Goal: Information Seeking & Learning: Learn about a topic

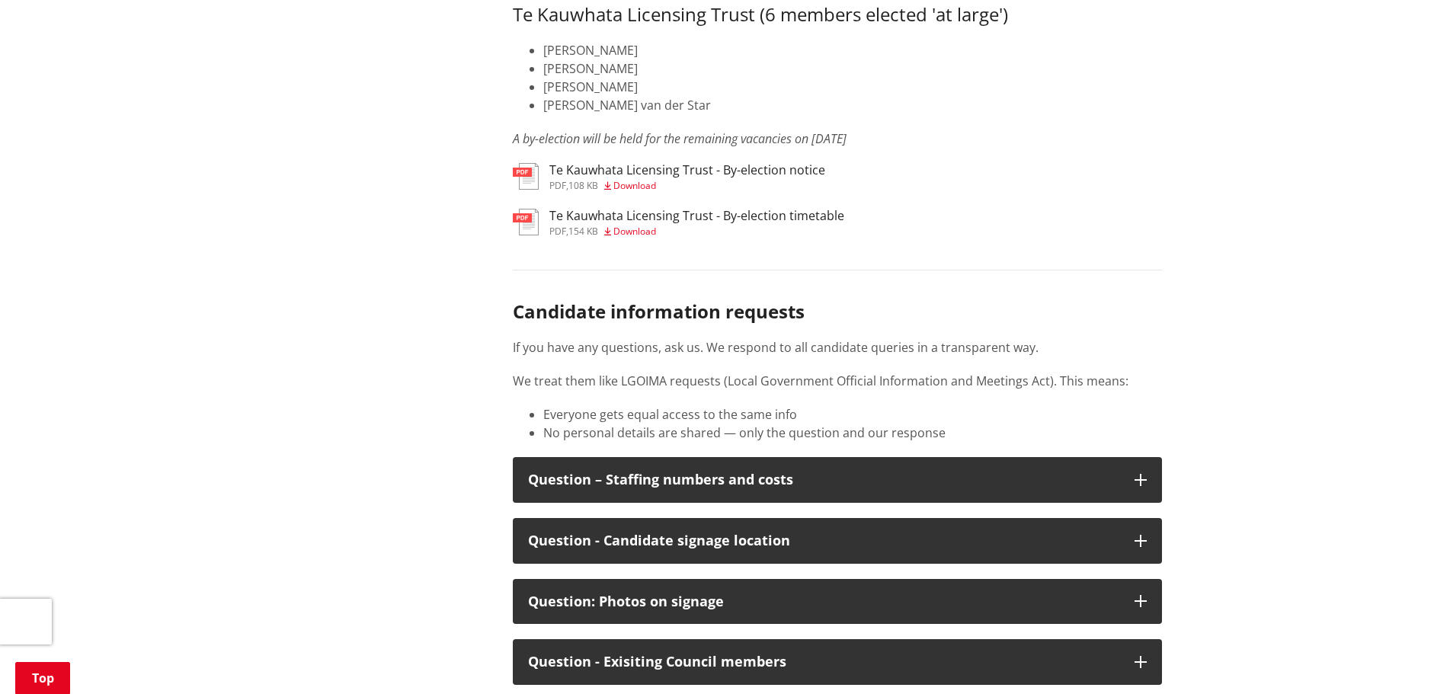
scroll to position [7622, 0]
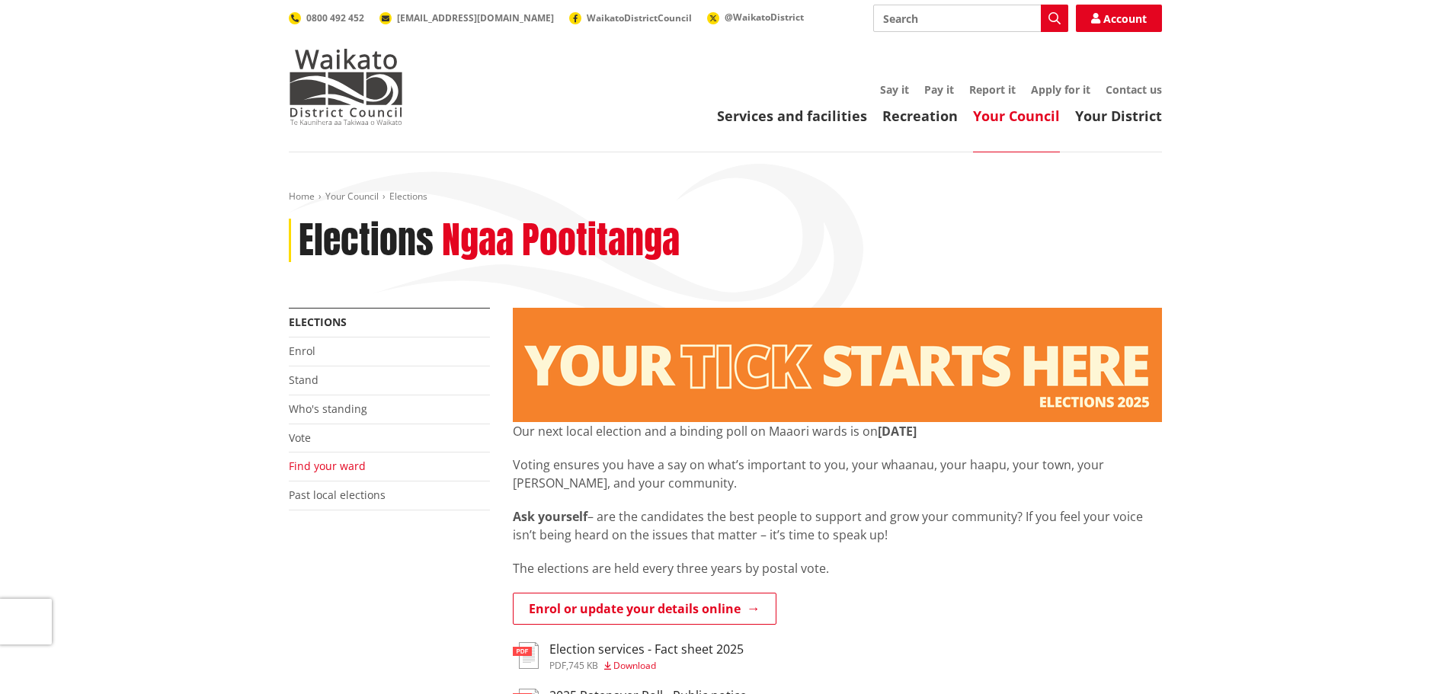
click at [312, 461] on link "Find your ward" at bounding box center [327, 466] width 77 height 14
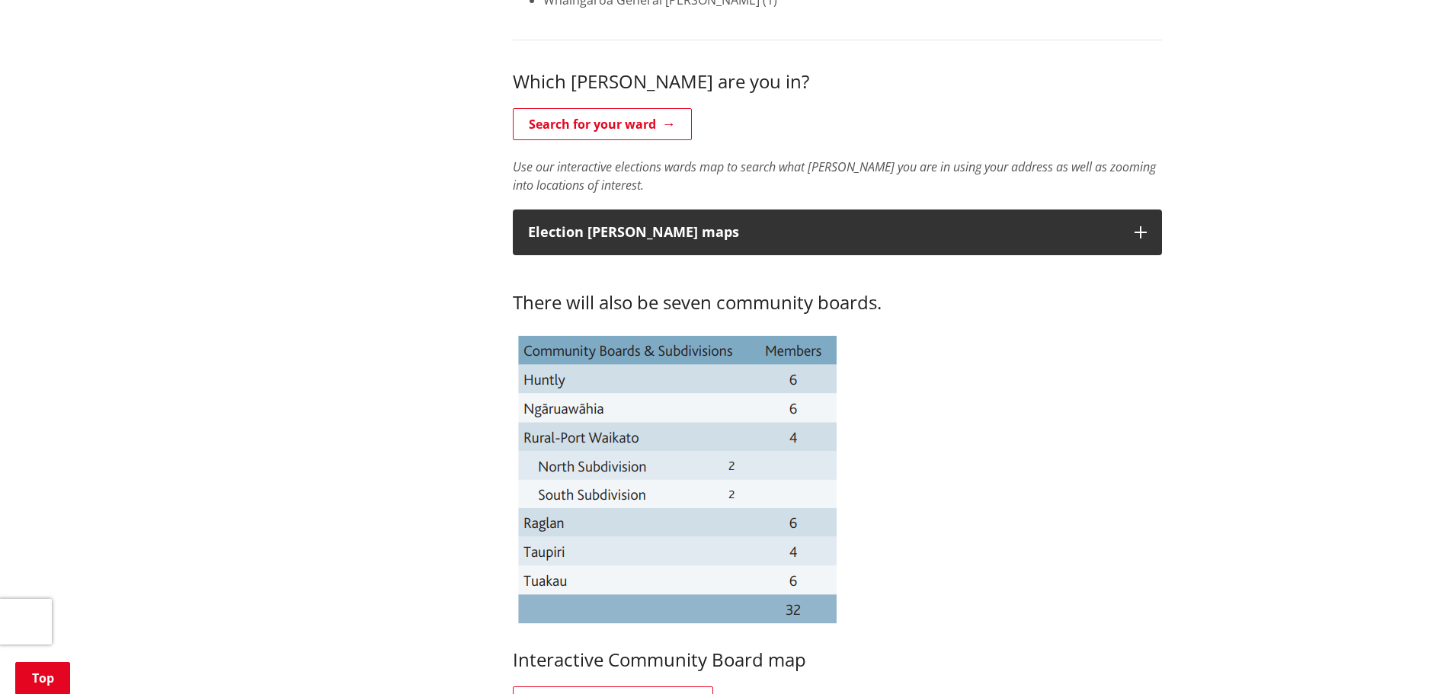
scroll to position [610, 0]
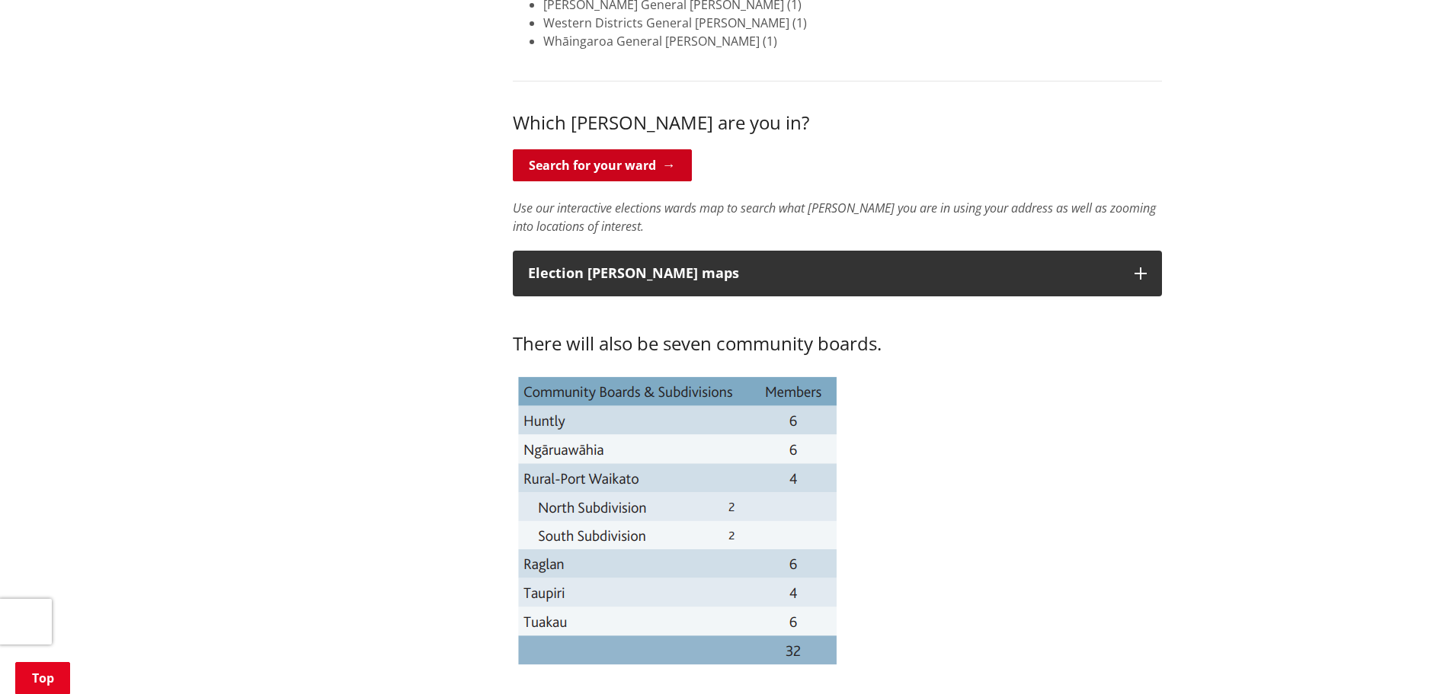
click at [599, 168] on link "Search for your ward" at bounding box center [602, 165] width 179 height 32
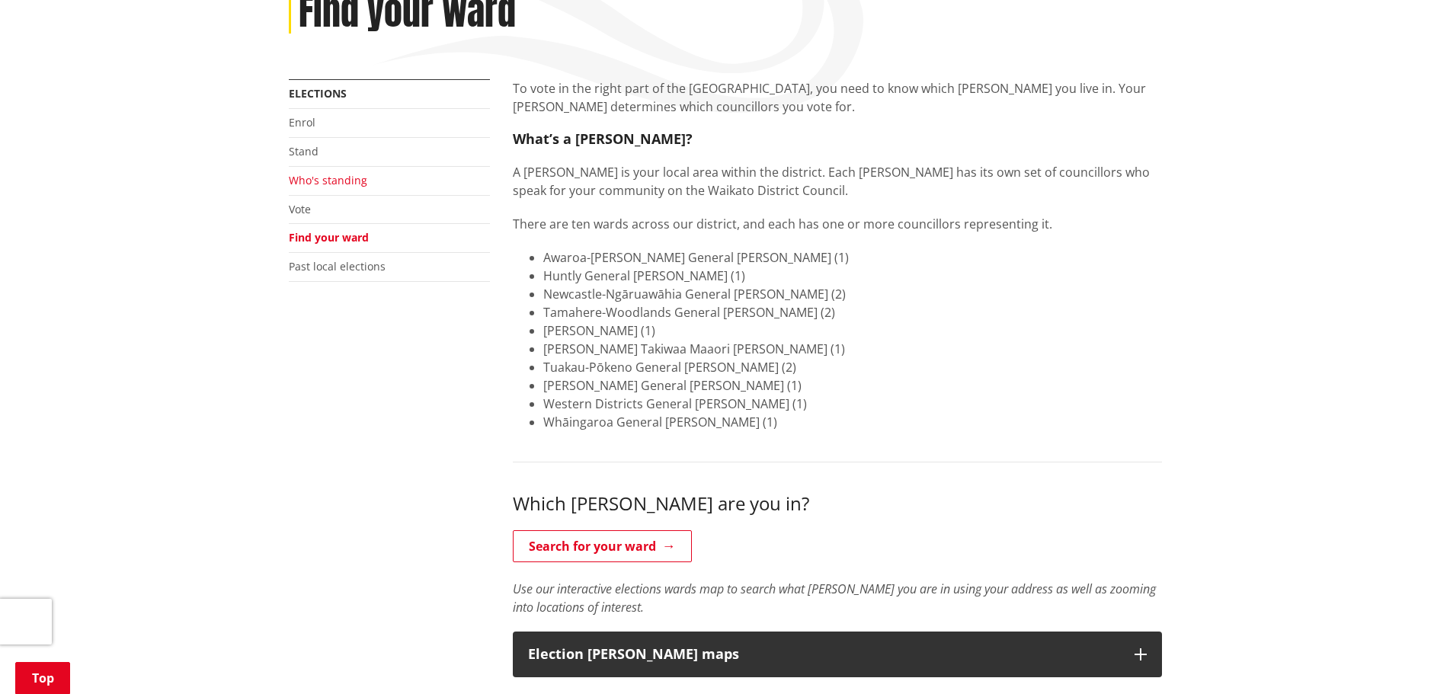
click at [322, 180] on link "Who's standing" at bounding box center [328, 180] width 79 height 14
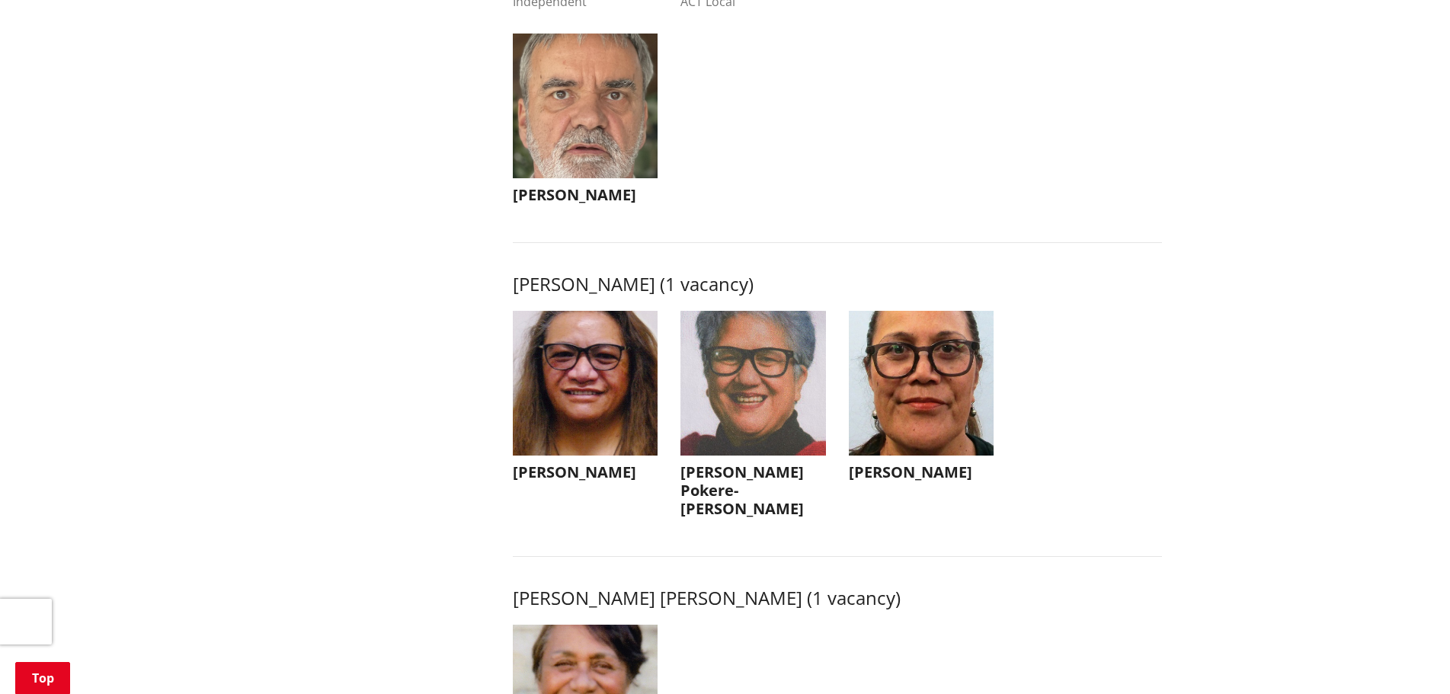
scroll to position [1829, 0]
